Goal: Task Accomplishment & Management: Manage account settings

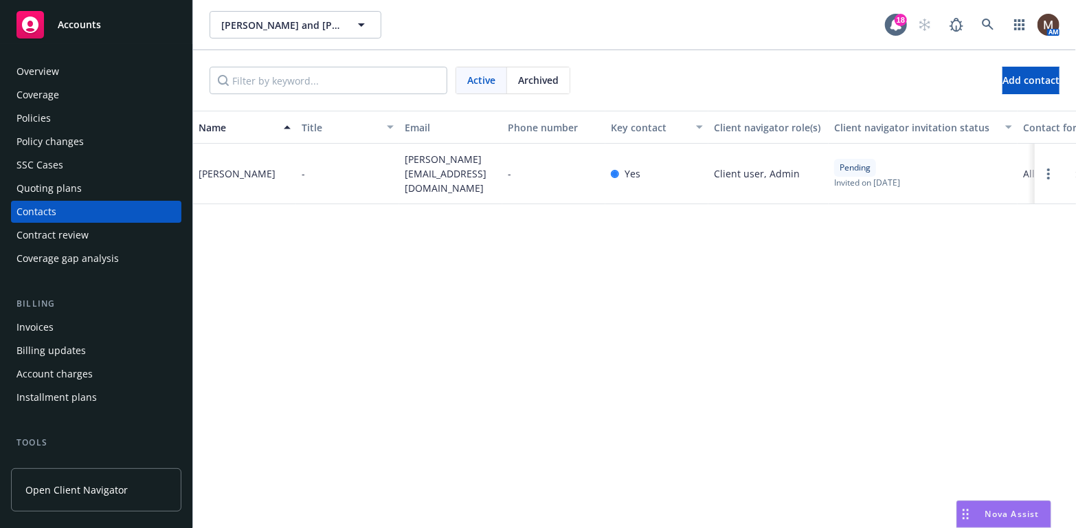
scroll to position [137, 0]
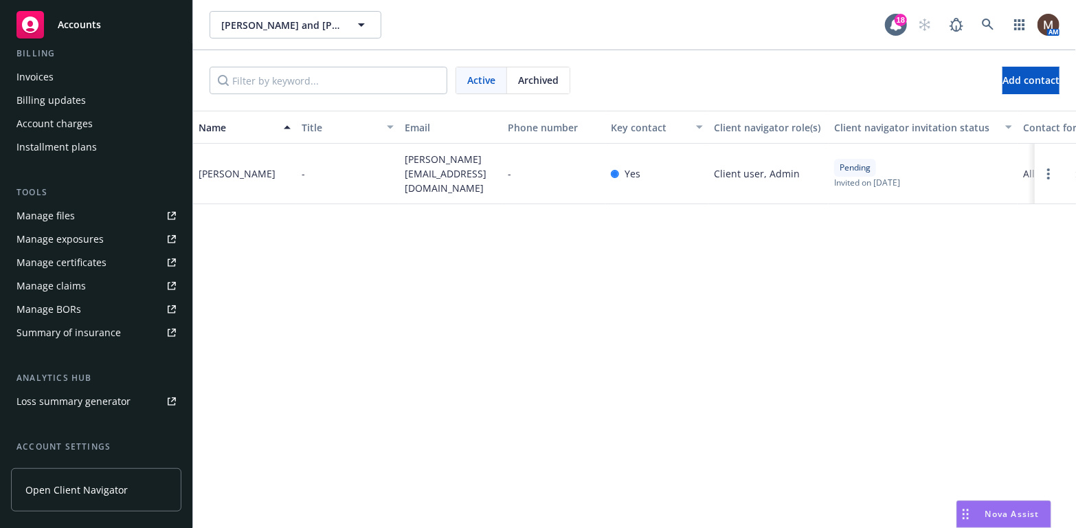
scroll to position [275, 0]
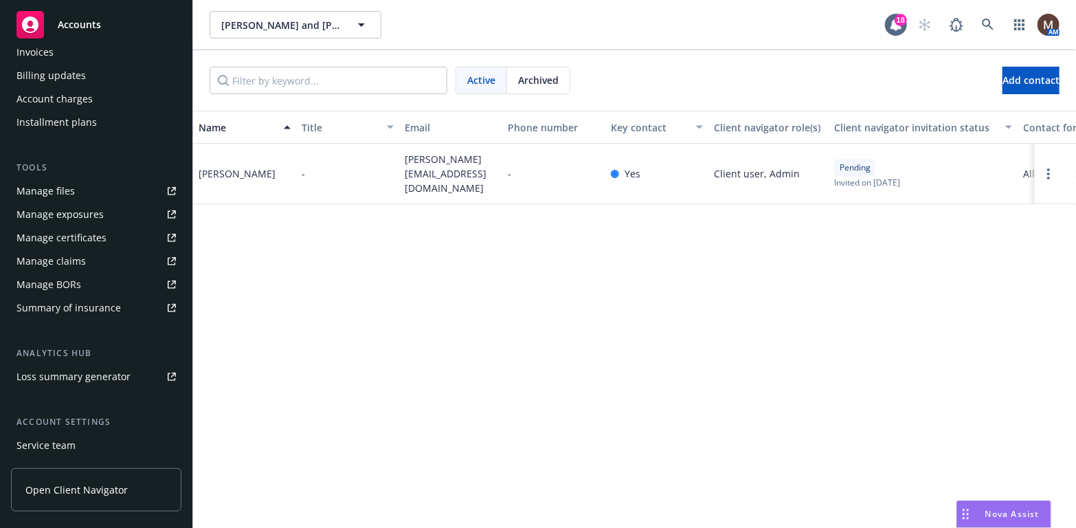
click at [71, 189] on div "Manage files" at bounding box center [45, 191] width 58 height 22
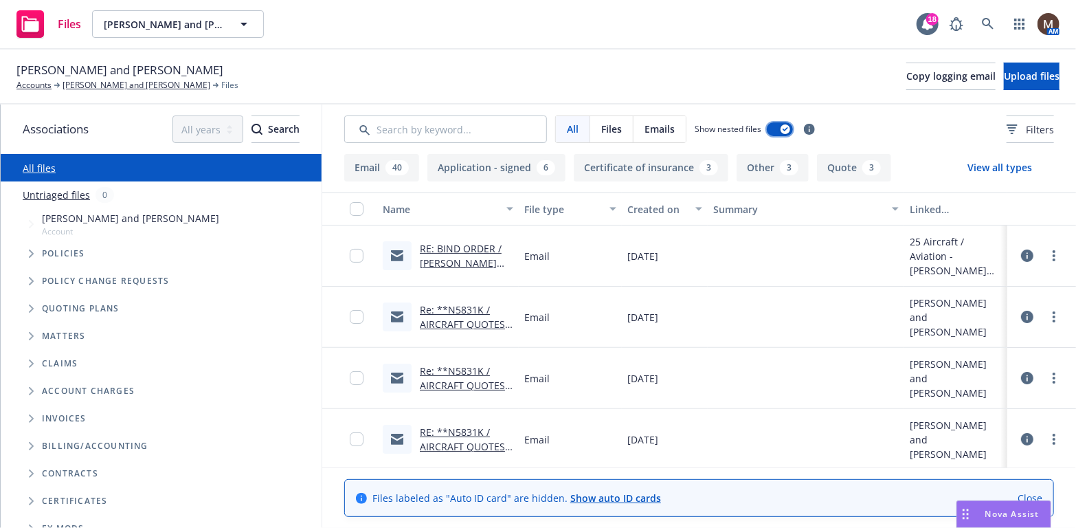
click at [783, 129] on icon "button" at bounding box center [785, 129] width 5 height 4
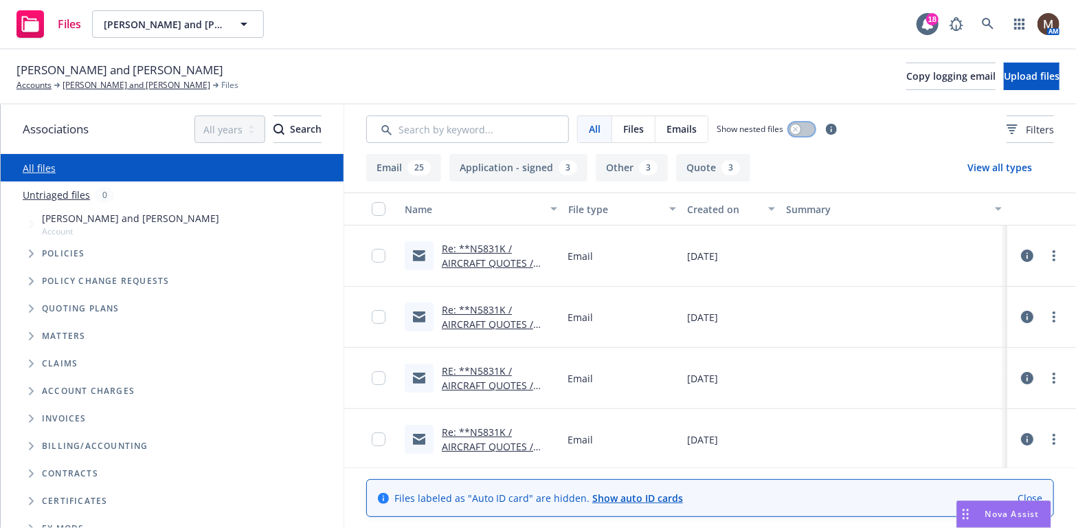
click at [800, 126] on button "button" at bounding box center [802, 129] width 26 height 14
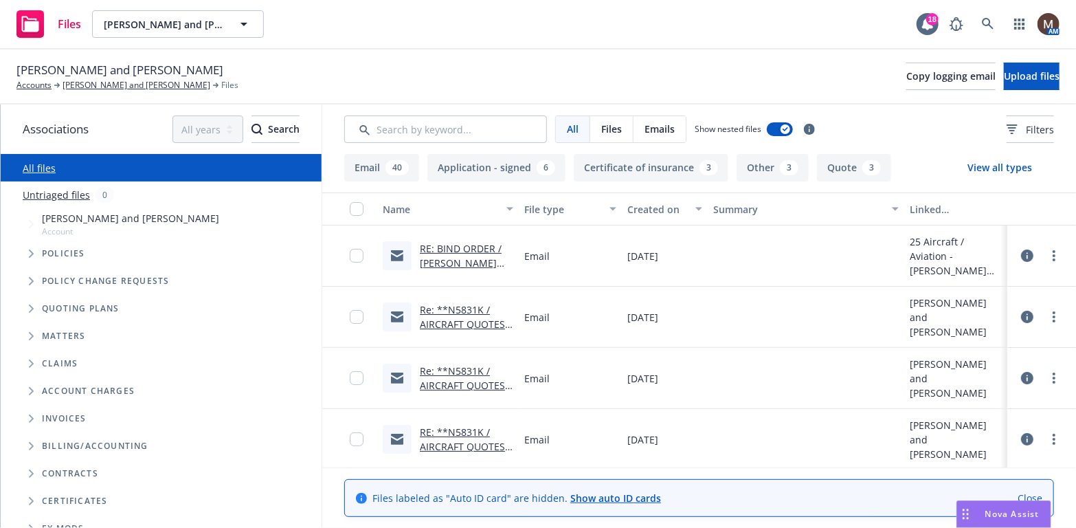
click at [472, 254] on link "RE: BIND ORDER / [PERSON_NAME] and [PERSON_NAME], SAV101029001" at bounding box center [461, 277] width 82 height 71
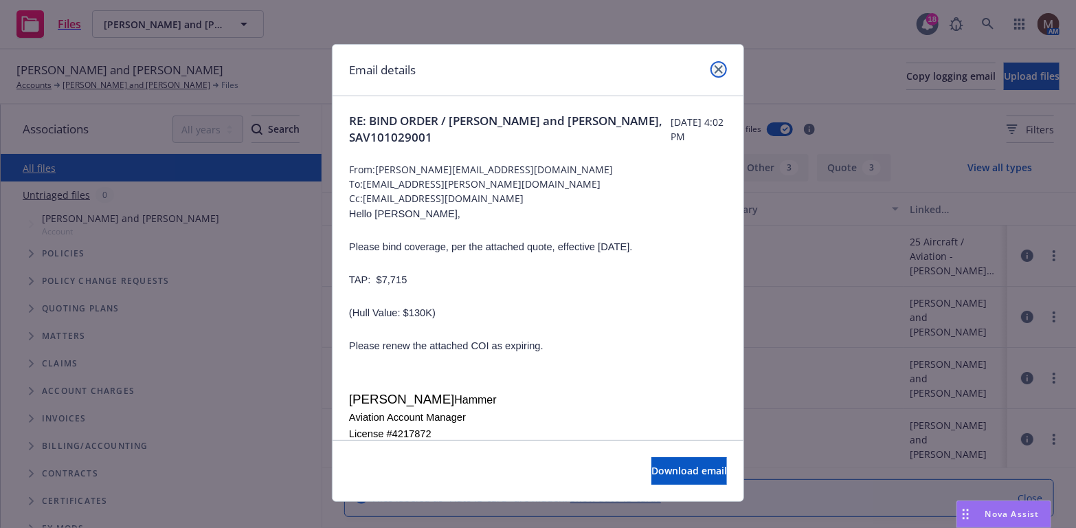
click at [715, 67] on icon "close" at bounding box center [719, 69] width 8 height 8
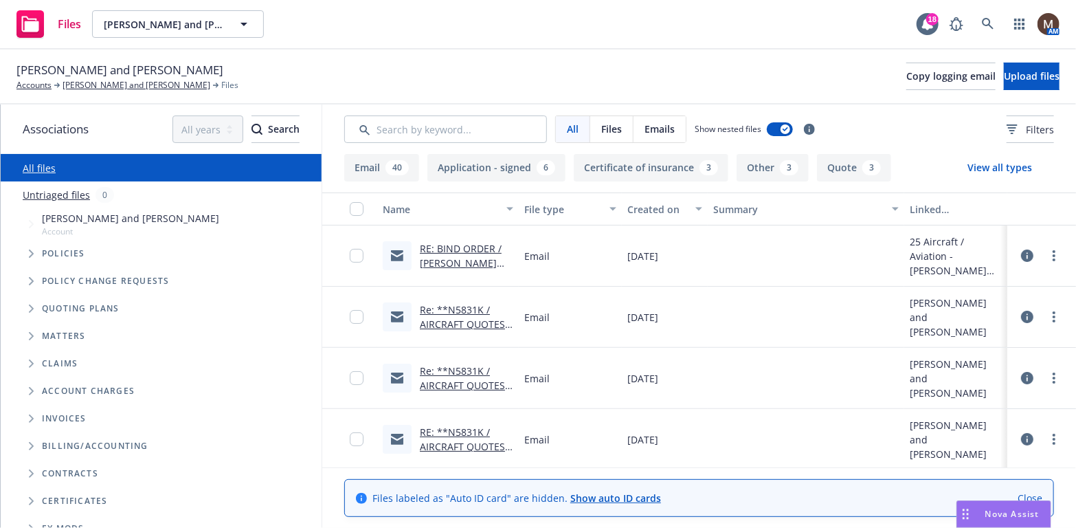
click at [478, 322] on link "Re: **N5831K / AIRCRAFT QUOTES / [PERSON_NAME] and [PERSON_NAME] / [DATE]" at bounding box center [465, 345] width 91 height 85
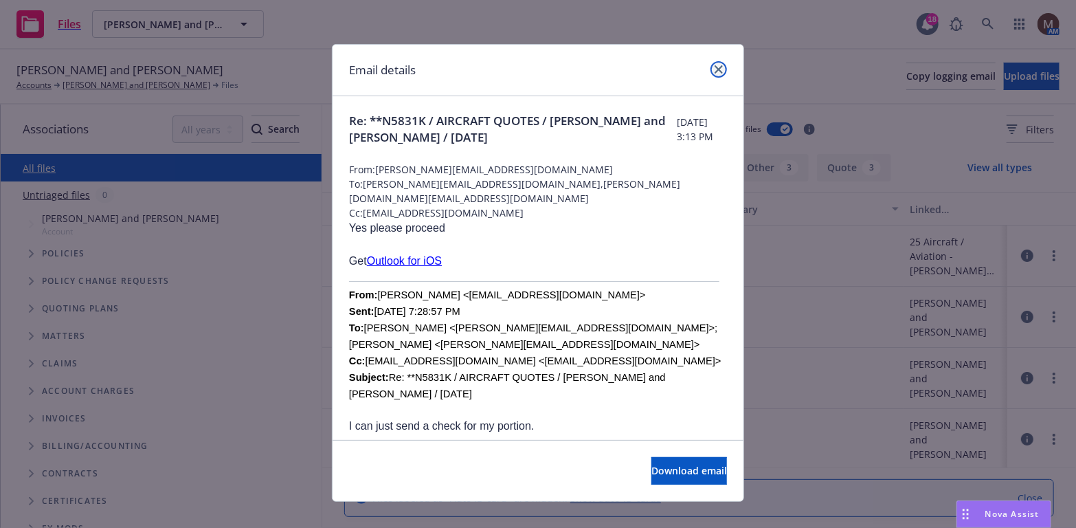
click at [716, 64] on link "close" at bounding box center [719, 69] width 16 height 16
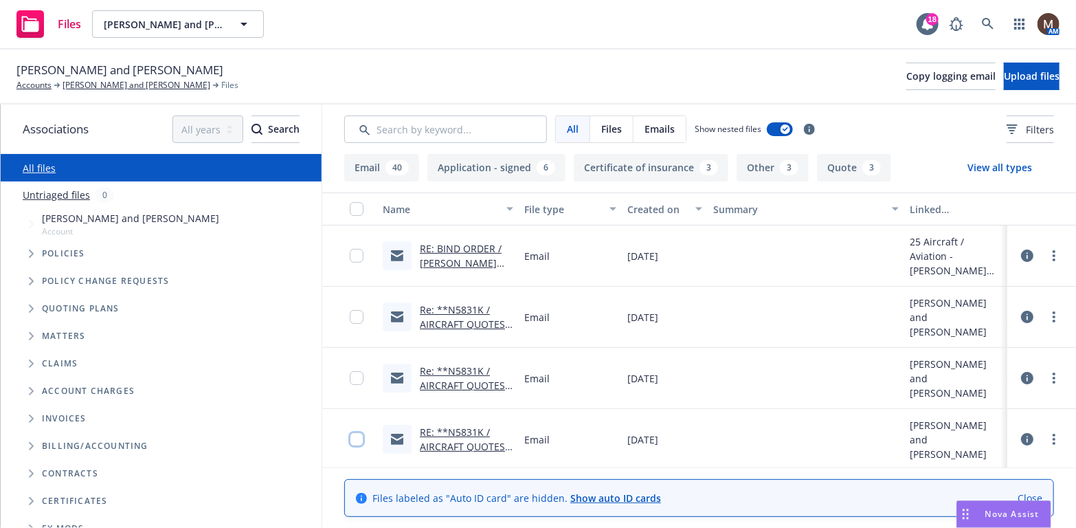
drag, startPoint x: 346, startPoint y: 439, endPoint x: 364, endPoint y: 375, distance: 66.2
click at [350, 437] on input "checkbox" at bounding box center [357, 439] width 14 height 14
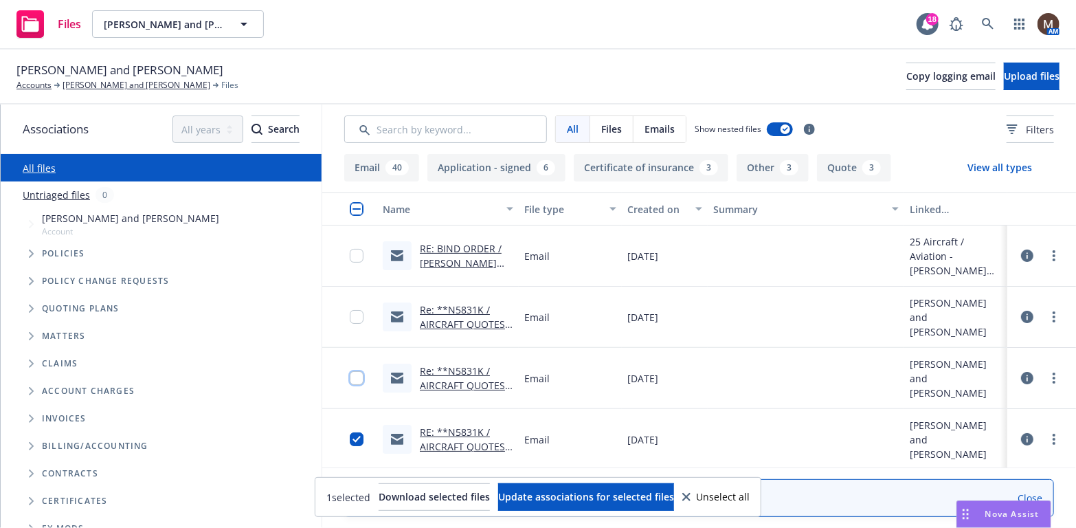
click at [350, 375] on input "checkbox" at bounding box center [357, 378] width 14 height 14
click at [350, 320] on input "checkbox" at bounding box center [357, 317] width 14 height 14
click at [352, 260] on input "checkbox" at bounding box center [357, 256] width 14 height 14
drag, startPoint x: 603, startPoint y: 492, endPoint x: 598, endPoint y: 475, distance: 17.8
click at [604, 492] on span "Update associations for selected files" at bounding box center [586, 496] width 176 height 13
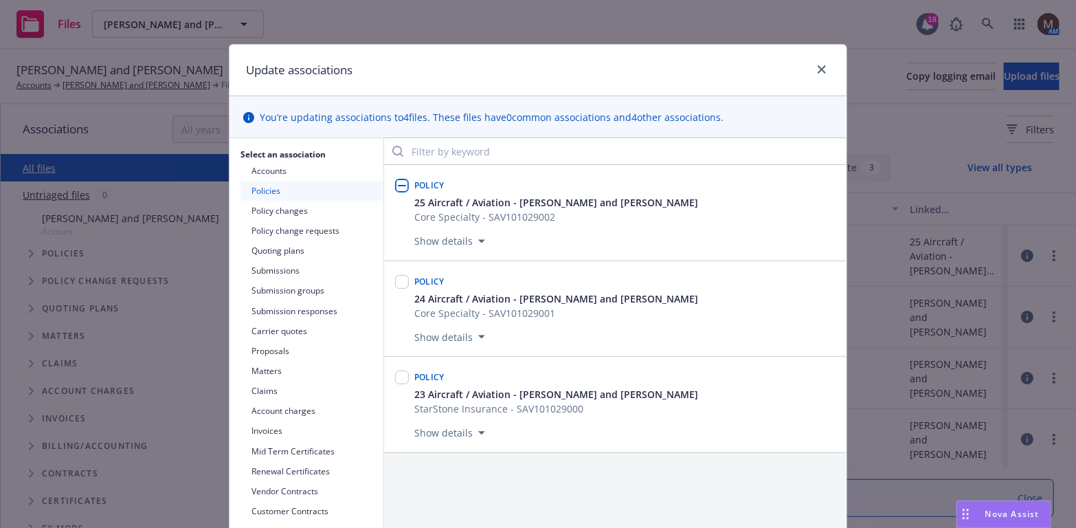
click at [402, 180] on input "checkbox" at bounding box center [402, 186] width 14 height 14
checkbox input "true"
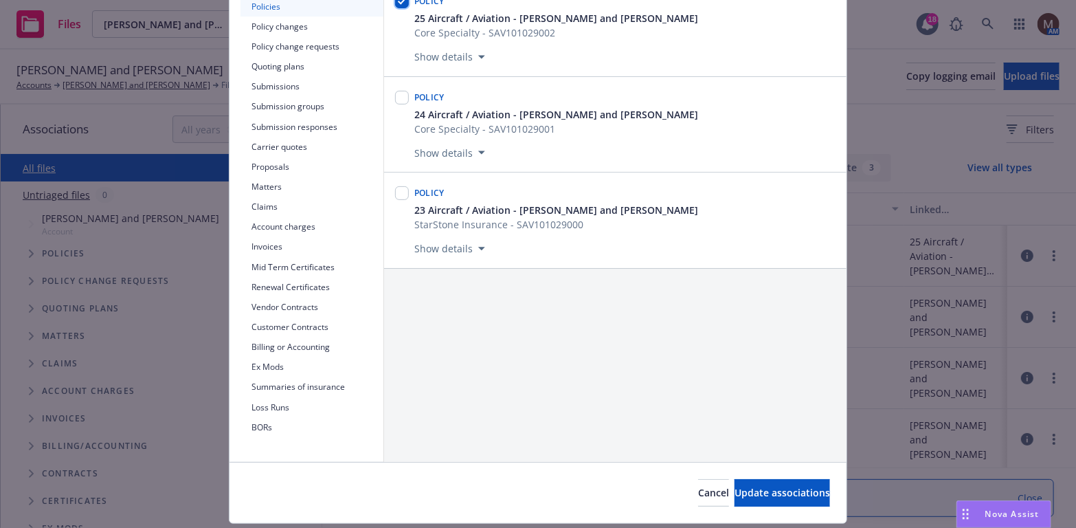
scroll to position [206, 0]
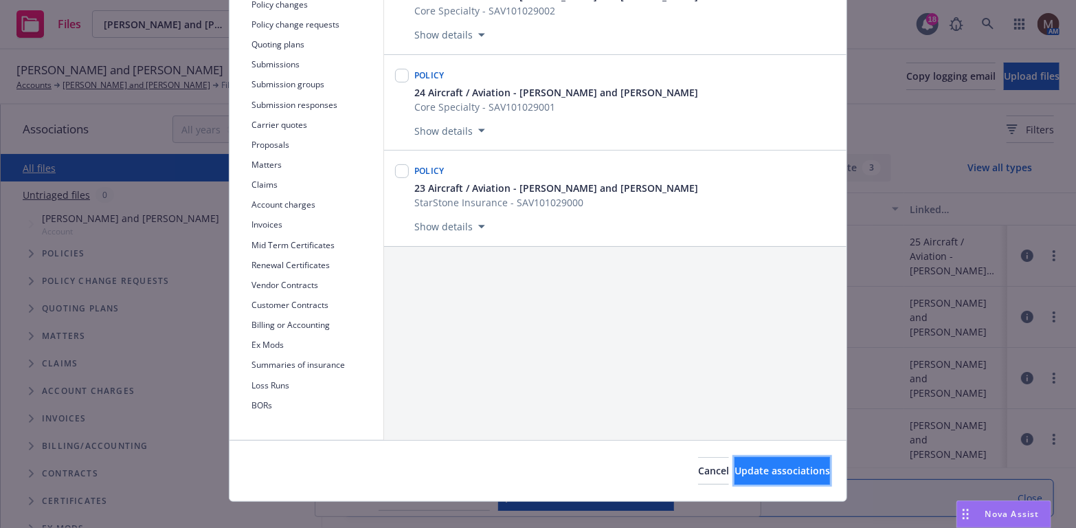
click at [760, 469] on span "Update associations" at bounding box center [783, 470] width 96 height 13
